Goal: Transaction & Acquisition: Book appointment/travel/reservation

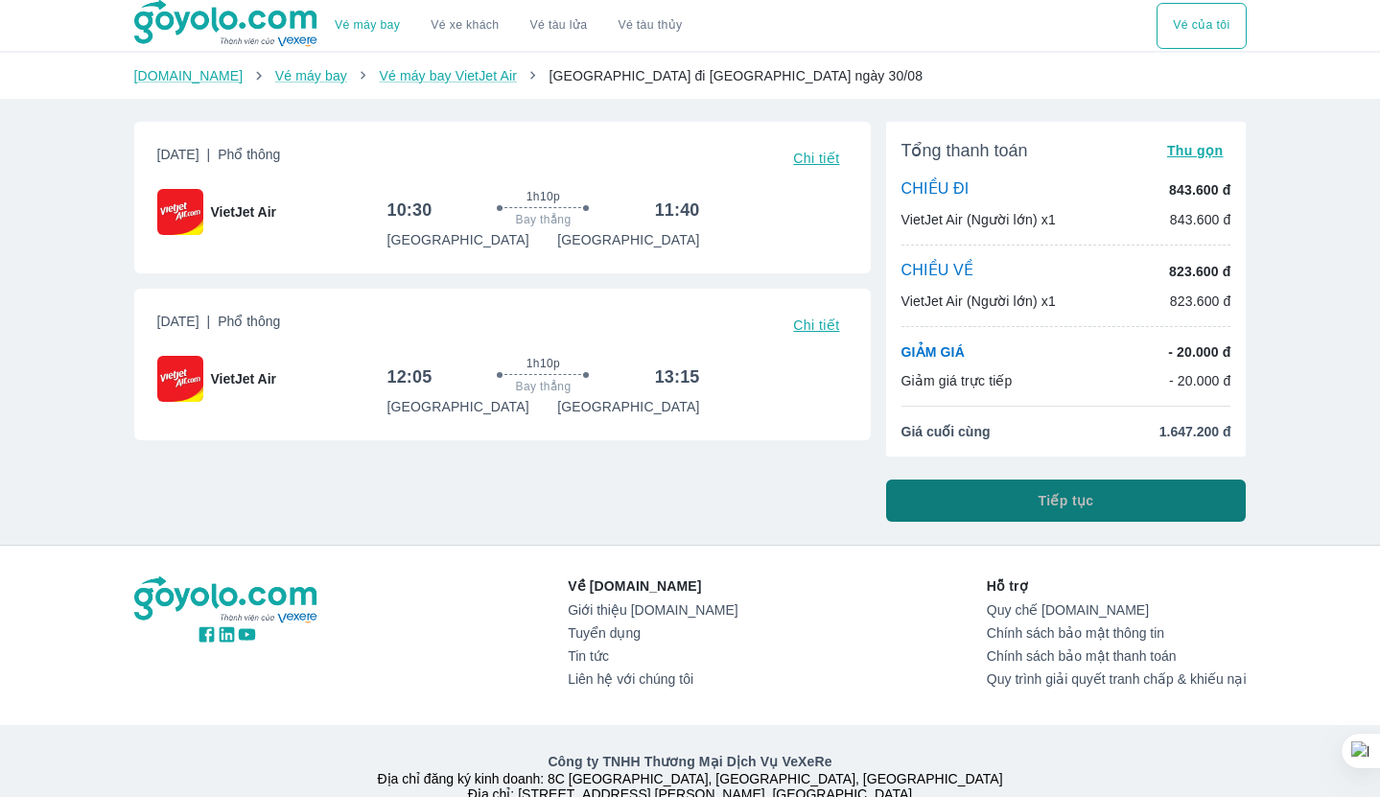
click at [1027, 514] on button "Tiếp tục" at bounding box center [1066, 501] width 361 height 42
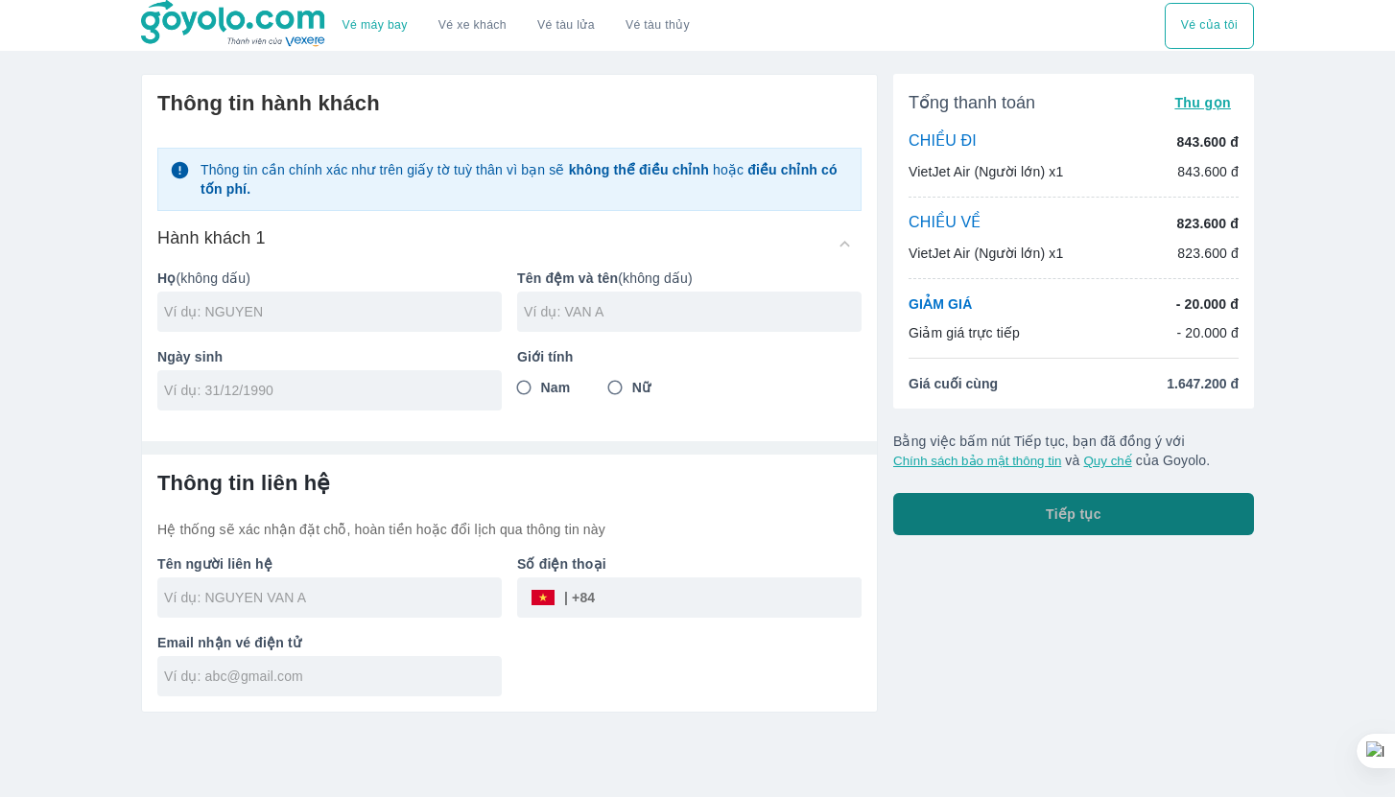
click at [1111, 526] on button "Tiếp tục" at bounding box center [1073, 514] width 361 height 42
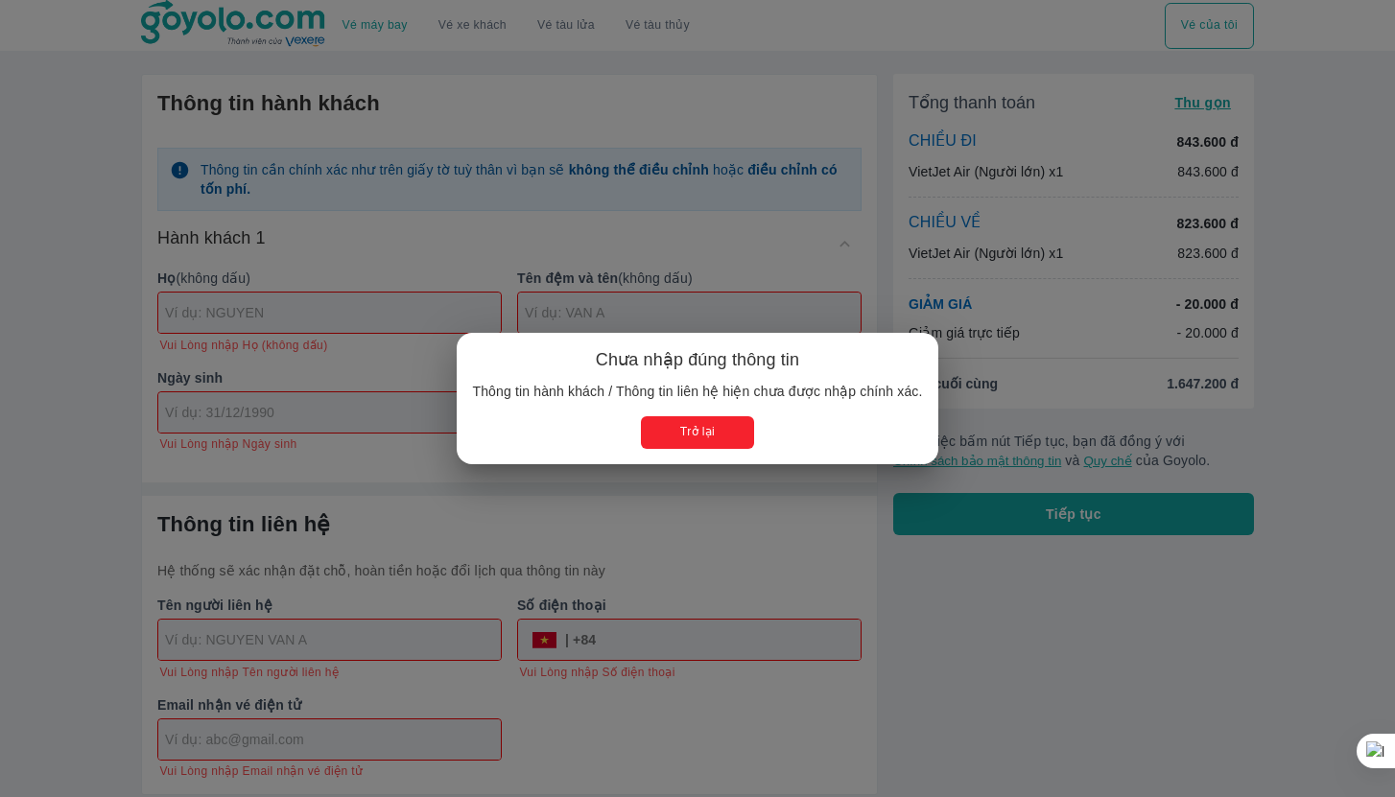
click at [764, 429] on div "Trở lại" at bounding box center [697, 432] width 450 height 32
click at [717, 428] on button "Trở lại" at bounding box center [697, 432] width 112 height 32
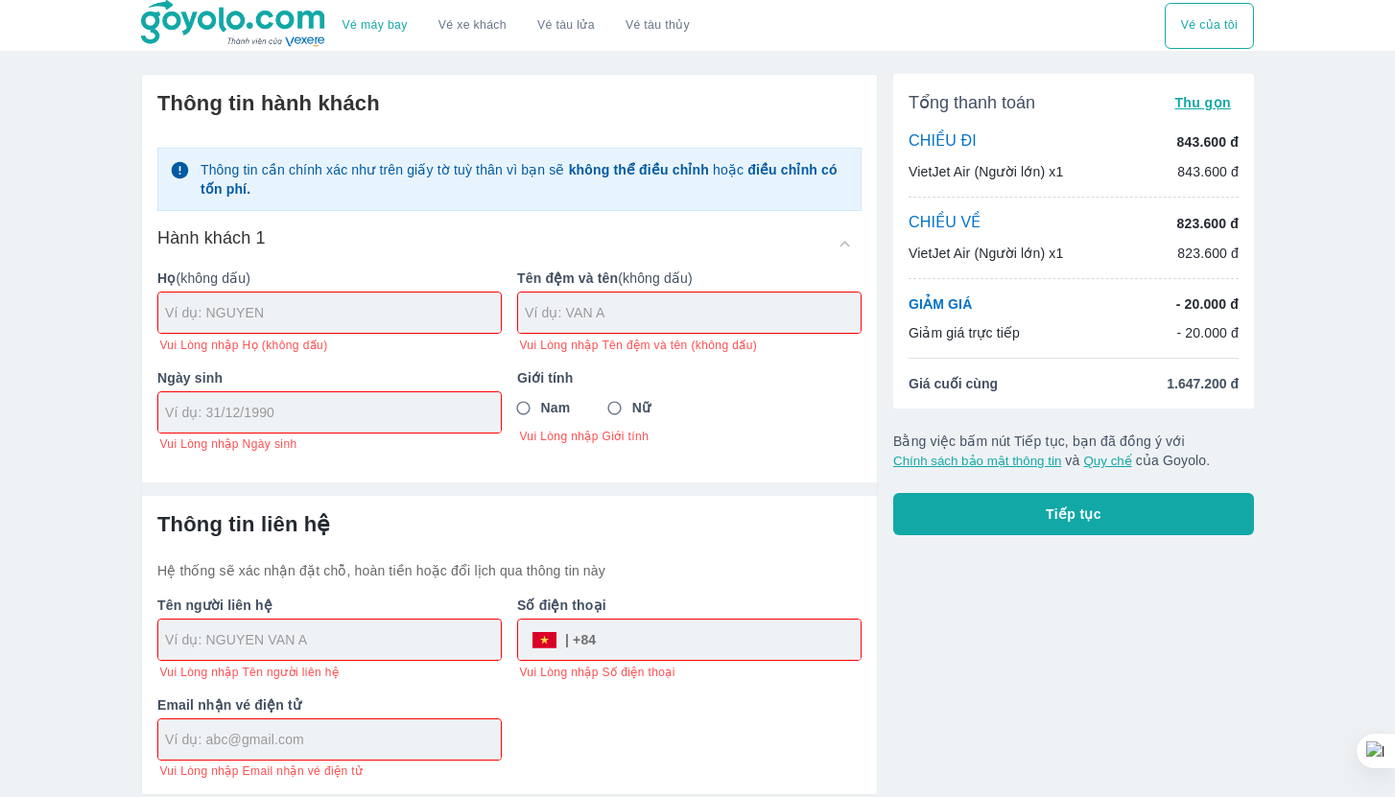
click at [197, 8] on img at bounding box center [234, 24] width 186 height 48
